Goal: Transaction & Acquisition: Book appointment/travel/reservation

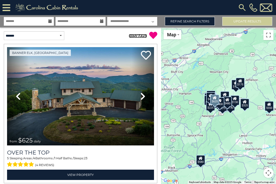
click at [135, 36] on link "( 0 ) MY FAVS" at bounding box center [138, 36] width 18 height 4
